Goal: Information Seeking & Learning: Learn about a topic

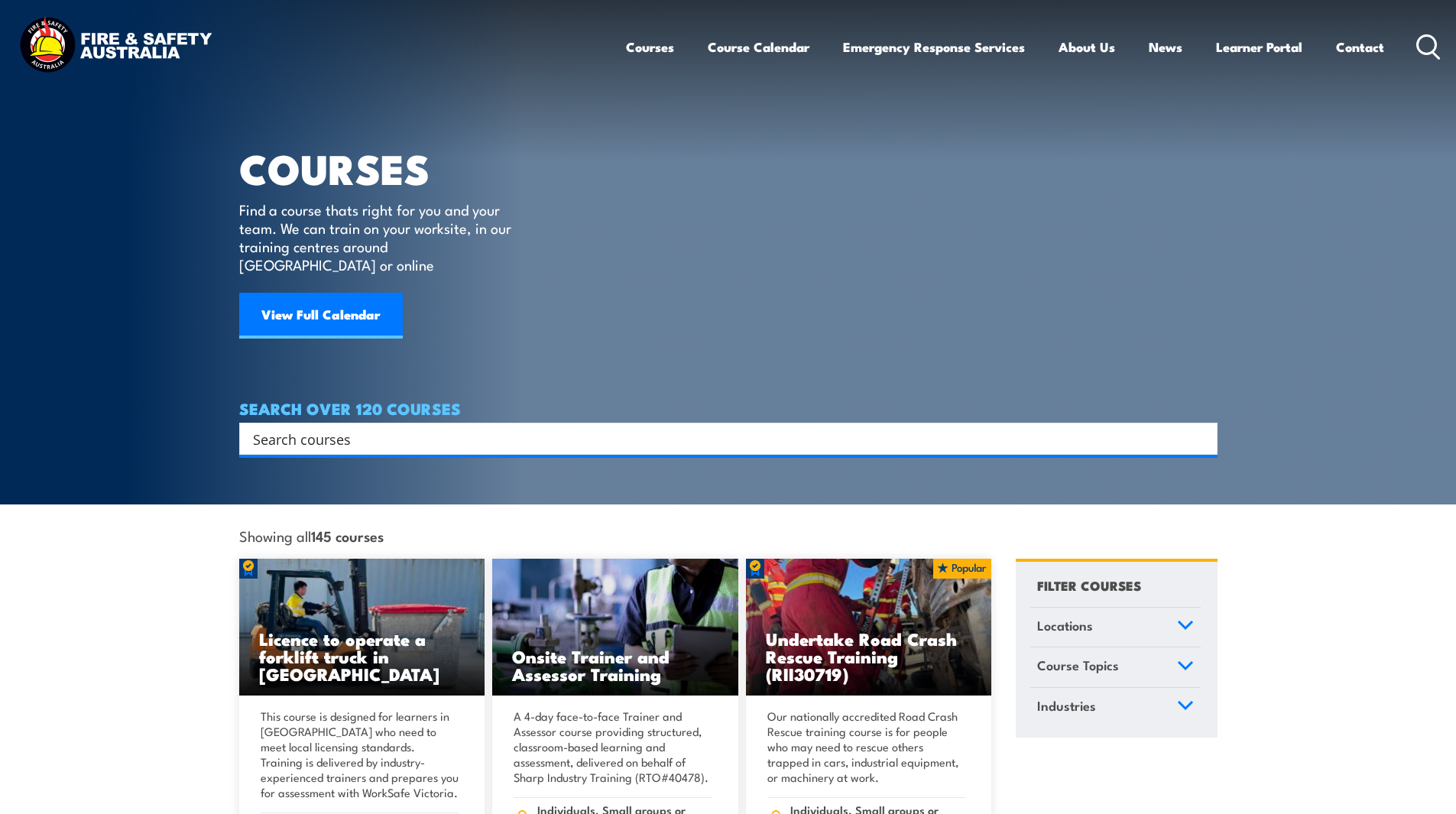
click at [1440, 46] on header "Courses Course Calendar Emergency Response Services Services Overview Emergency…" at bounding box center [728, 47] width 1456 height 94
click at [1438, 46] on icon at bounding box center [1429, 47] width 24 height 25
click at [1433, 46] on icon at bounding box center [1429, 47] width 24 height 25
click at [315, 427] on input "Search input" at bounding box center [718, 438] width 931 height 23
type input "AIIMS"
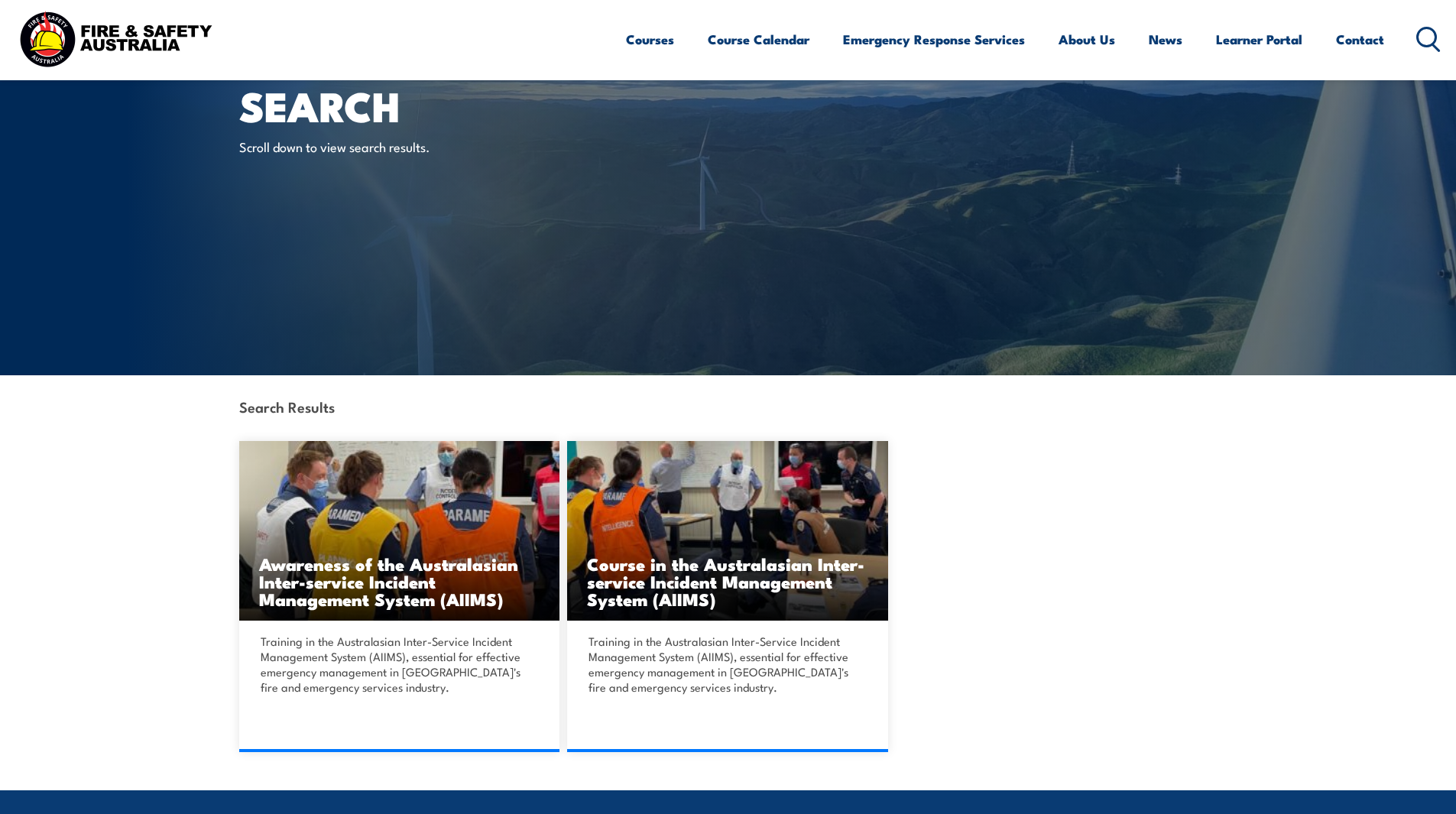
scroll to position [76, 0]
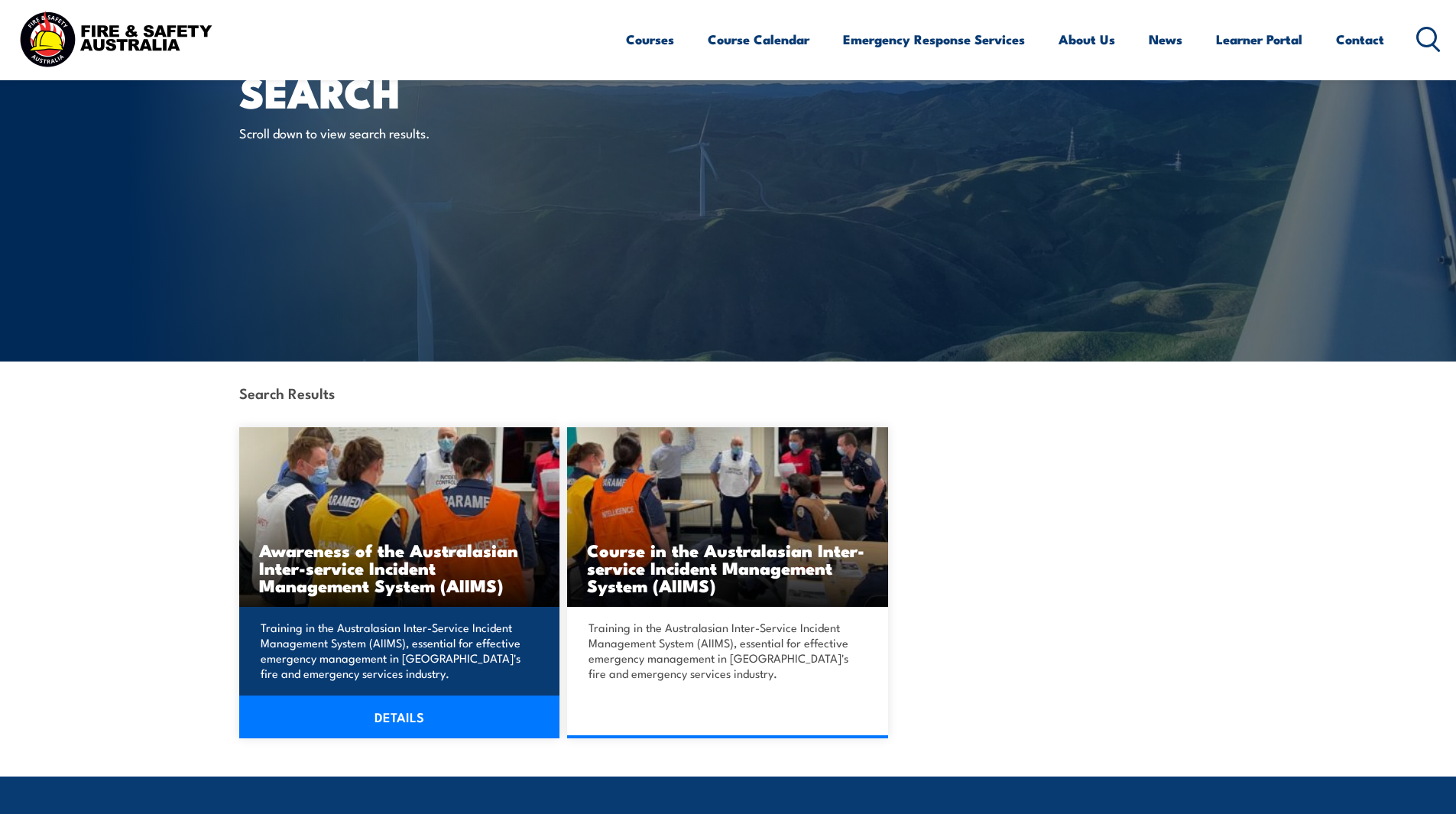
click at [401, 722] on link "DETAILS" at bounding box center [400, 717] width 321 height 43
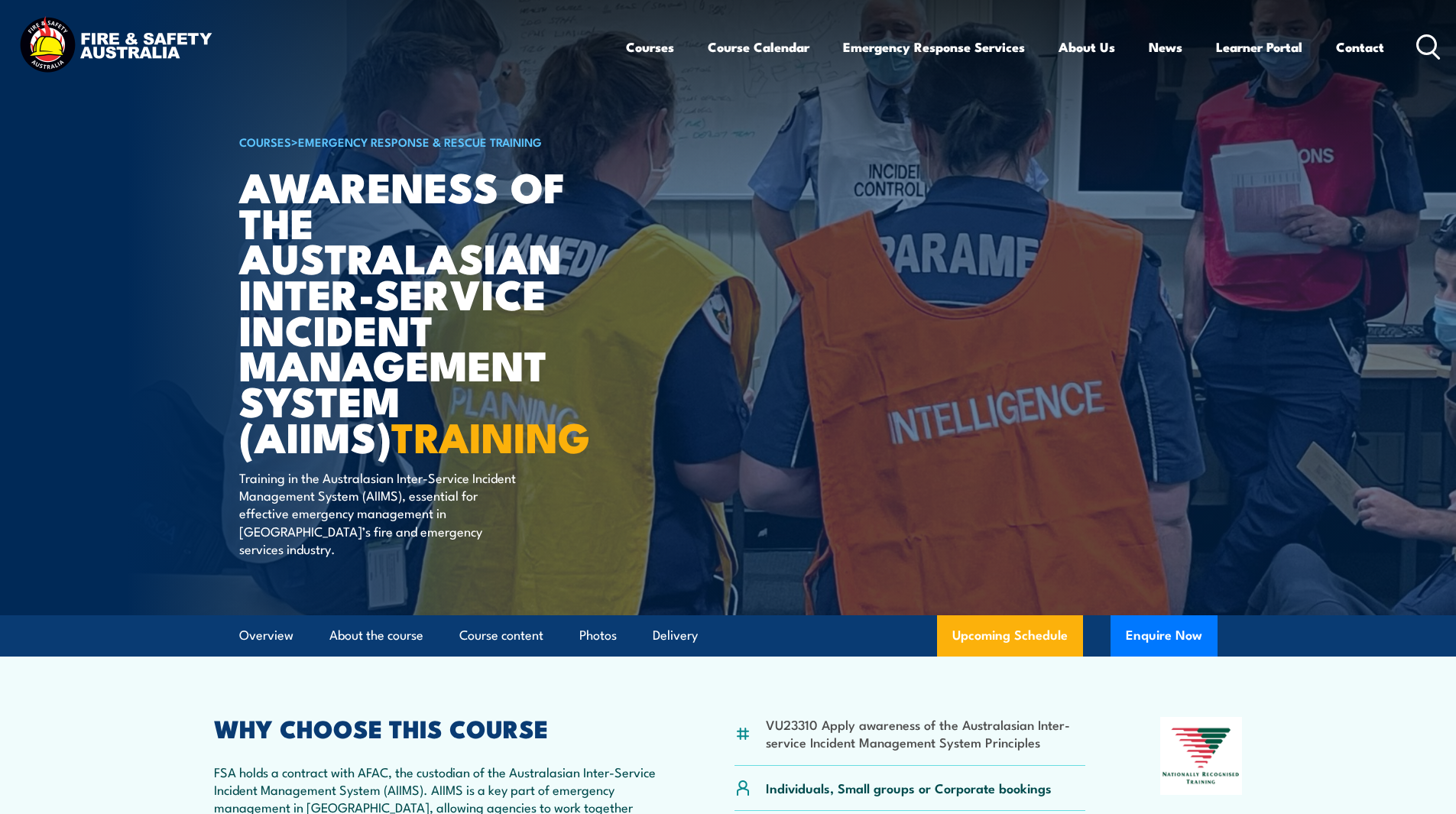
click at [1425, 53] on circle at bounding box center [1427, 44] width 18 height 18
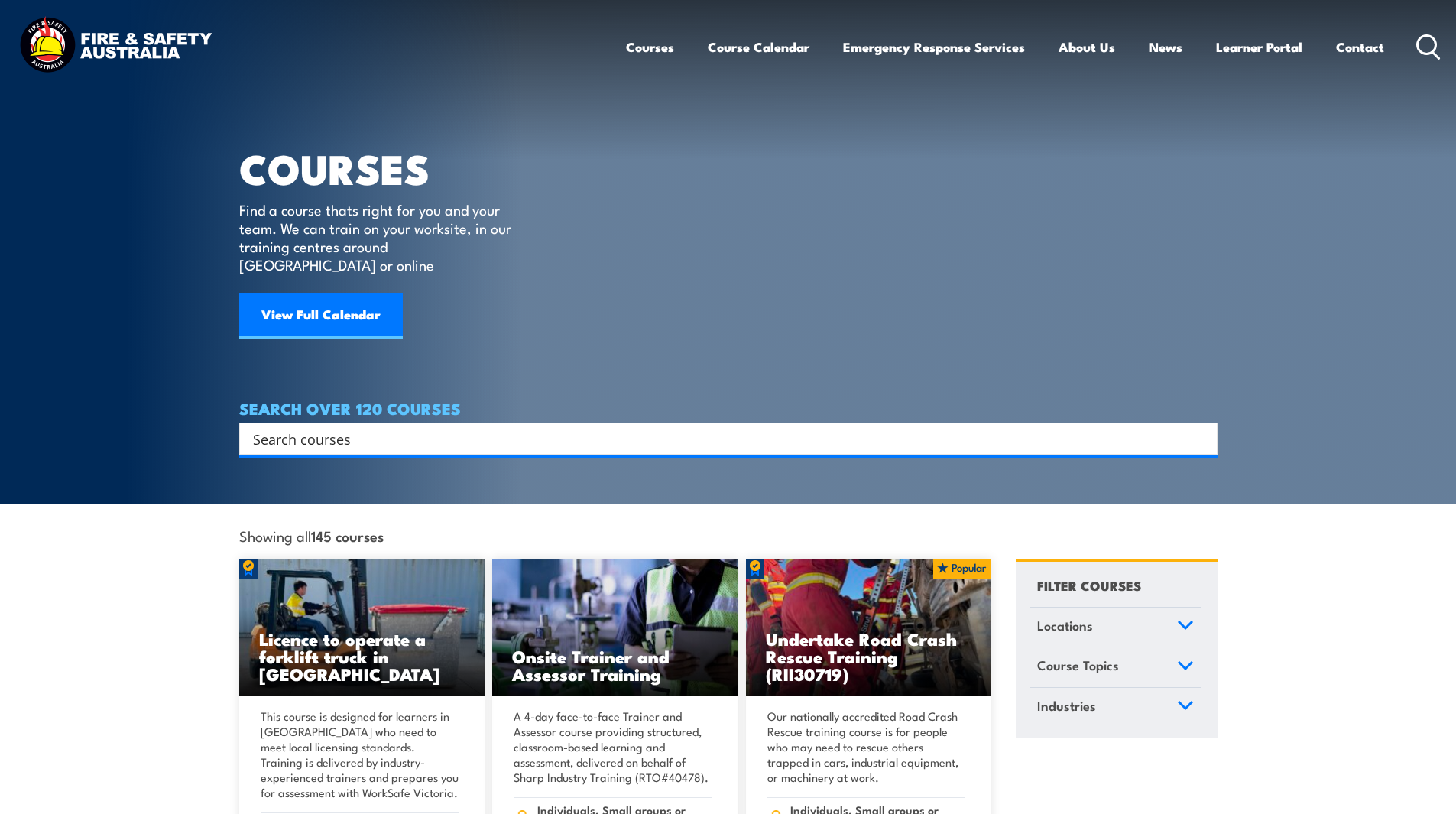
click at [397, 427] on input "Search input" at bounding box center [718, 438] width 931 height 23
type input "aiims"
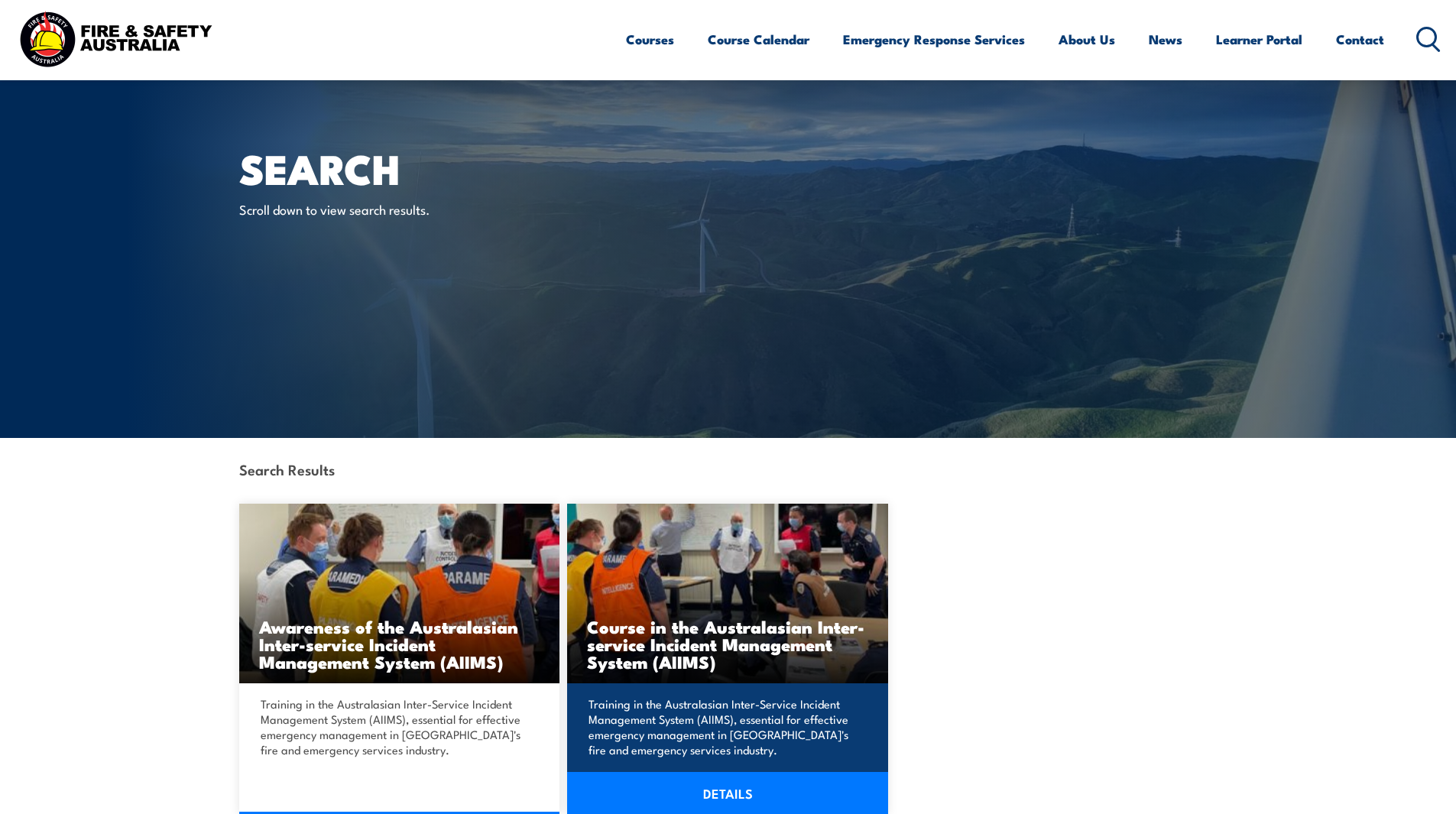
scroll to position [76, 0]
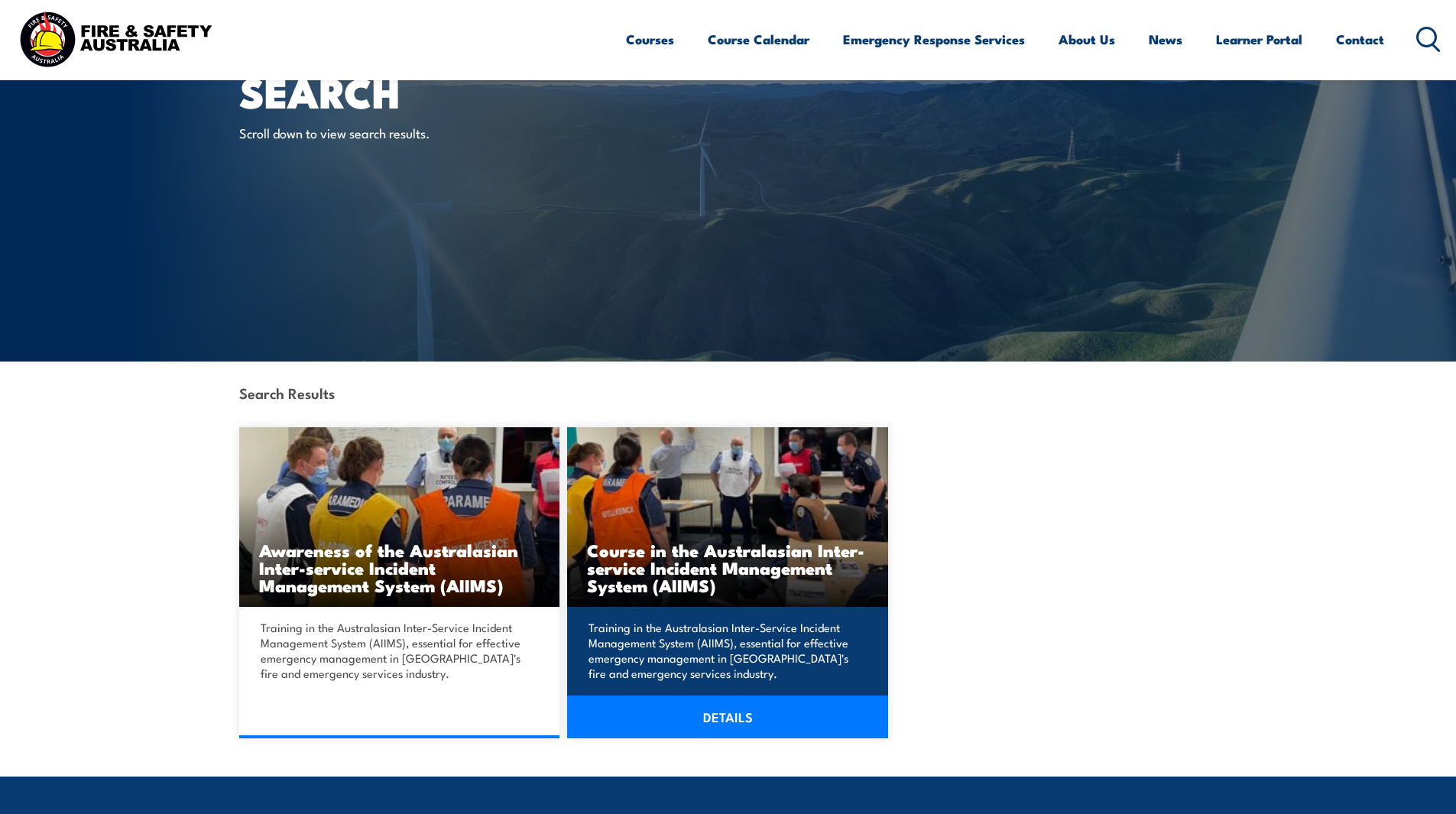
click at [713, 714] on link "DETAILS" at bounding box center [728, 717] width 321 height 43
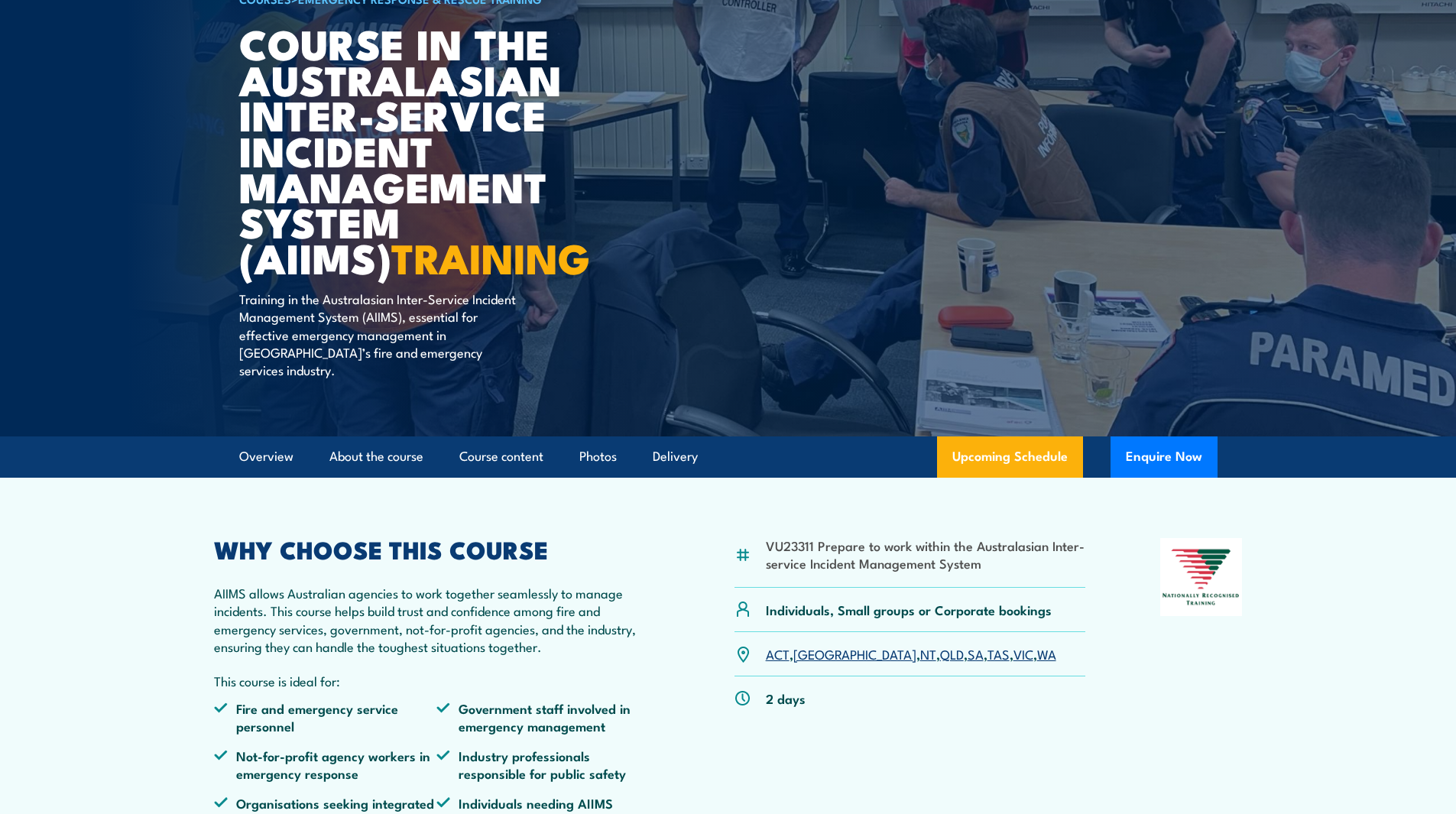
scroll to position [153, 0]
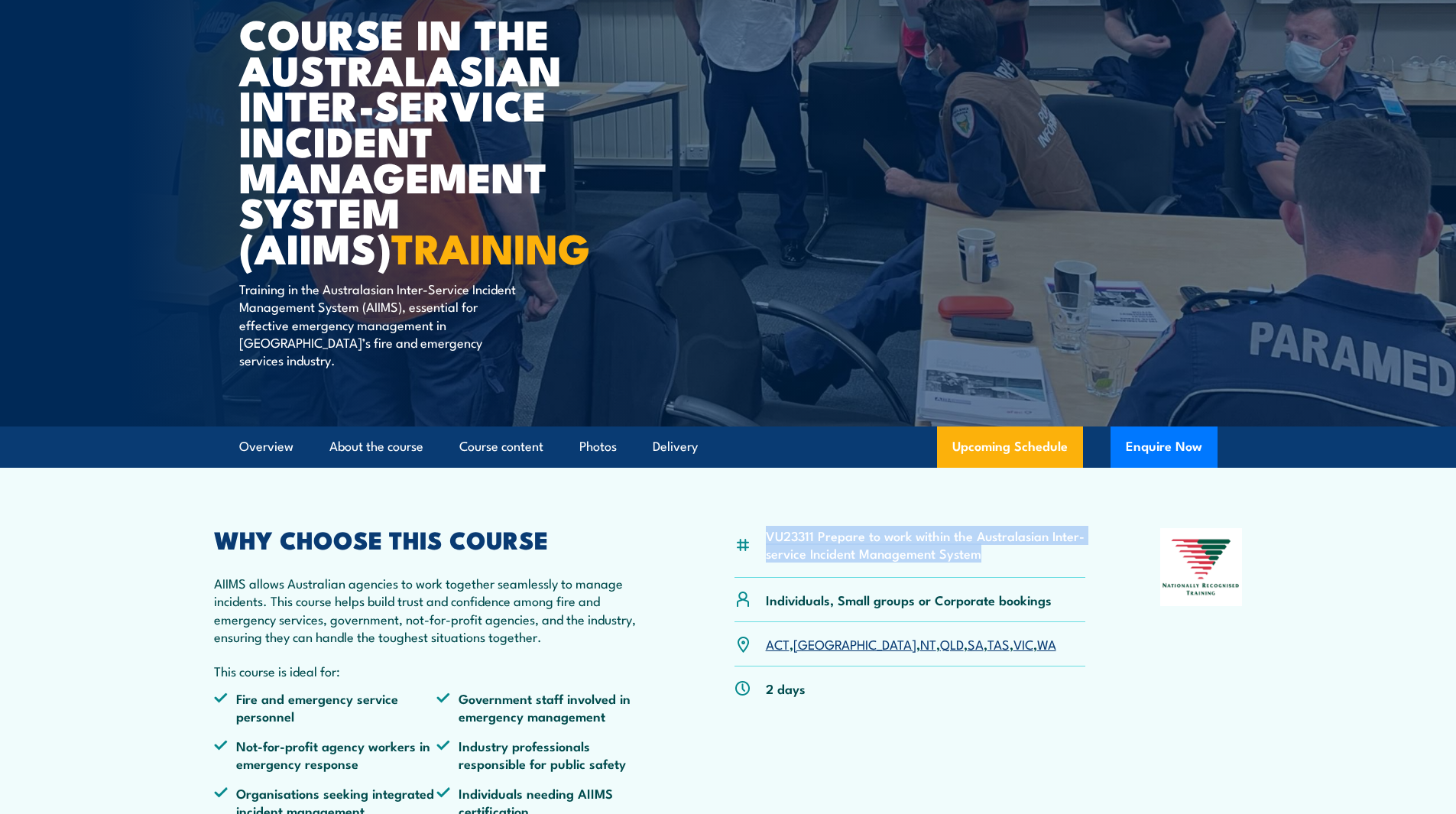
drag, startPoint x: 767, startPoint y: 520, endPoint x: 986, endPoint y: 556, distance: 221.9
click at [986, 556] on div "VU23311 Prepare to work within the Australasian Inter-service Incident Manageme…" at bounding box center [910, 553] width 352 height 50
copy li "VU23311 Prepare to work within the Australasian Inter-service Incident Manageme…"
